Goal: Find specific page/section: Find specific page/section

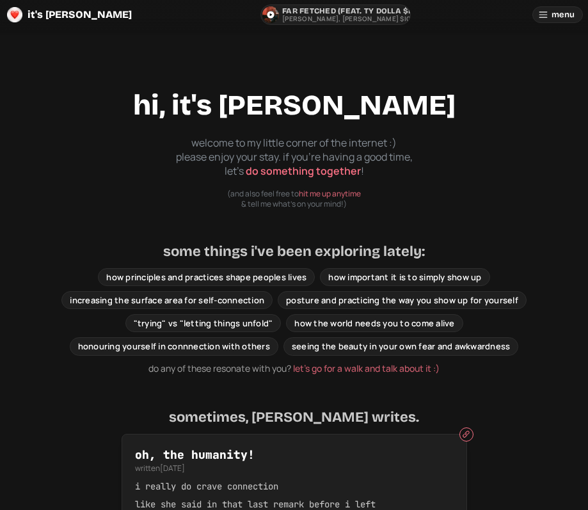
scroll to position [665, 0]
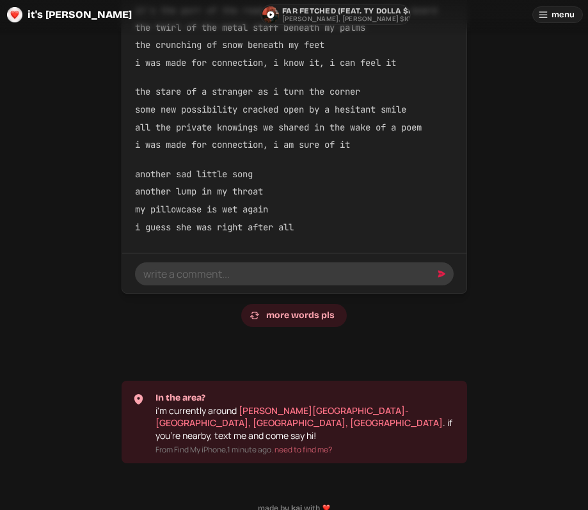
click at [292, 413] on link "[PERSON_NAME][GEOGRAPHIC_DATA]-[GEOGRAPHIC_DATA], [GEOGRAPHIC_DATA], [GEOGRAPHI…" at bounding box center [299, 417] width 287 height 25
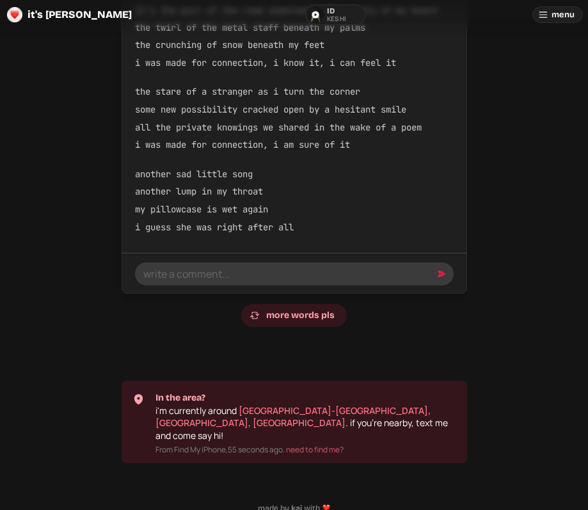
click at [346, 413] on link "[GEOGRAPHIC_DATA]-[GEOGRAPHIC_DATA], [GEOGRAPHIC_DATA], [GEOGRAPHIC_DATA]" at bounding box center [293, 417] width 275 height 25
